Goal: Task Accomplishment & Management: Manage account settings

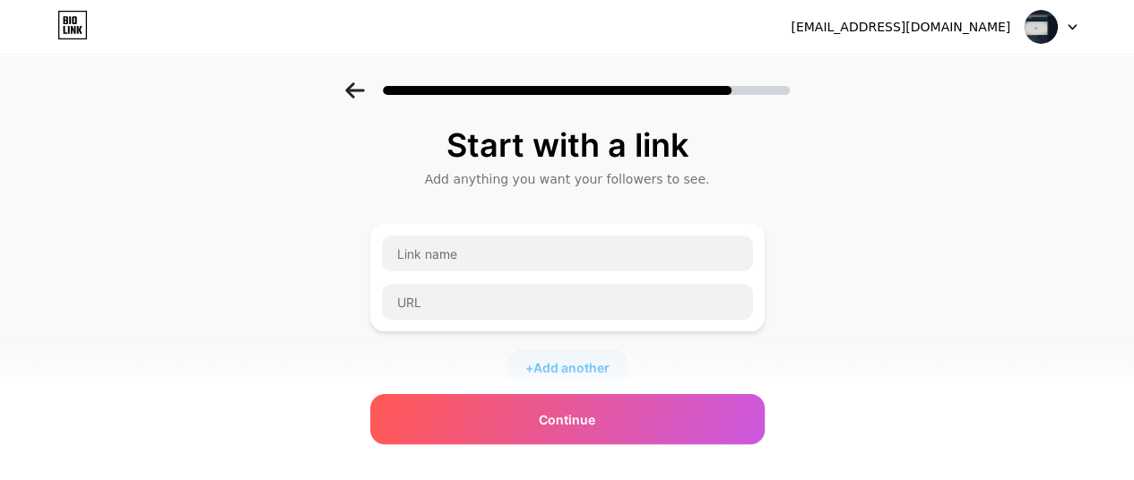
click at [1052, 30] on img at bounding box center [1041, 27] width 34 height 34
click at [1005, 49] on li "Logout" at bounding box center [964, 73] width 222 height 48
click at [953, 77] on li "Logout" at bounding box center [964, 73] width 222 height 48
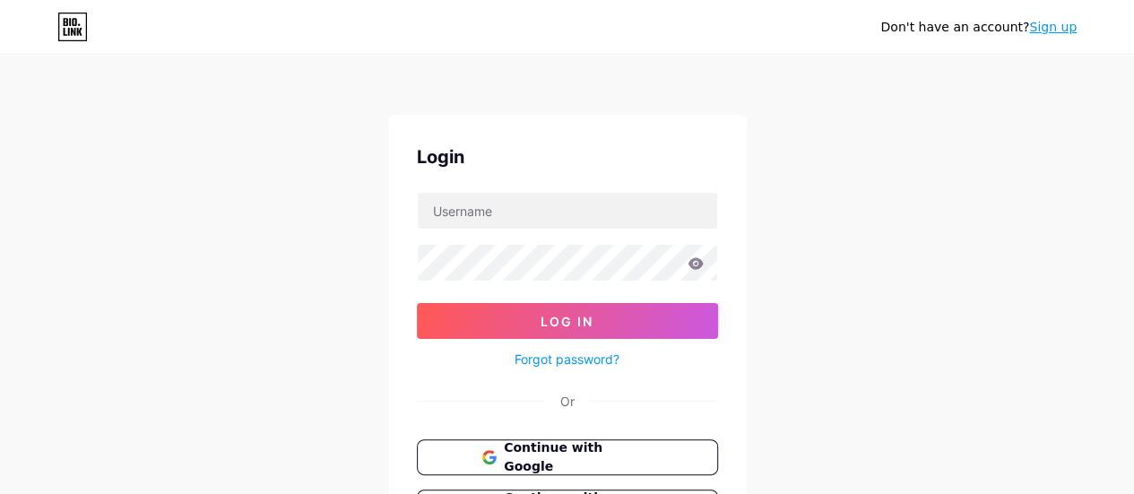
click at [1042, 31] on link "Sign up" at bounding box center [1053, 27] width 48 height 14
